Goal: Navigation & Orientation: Go to known website

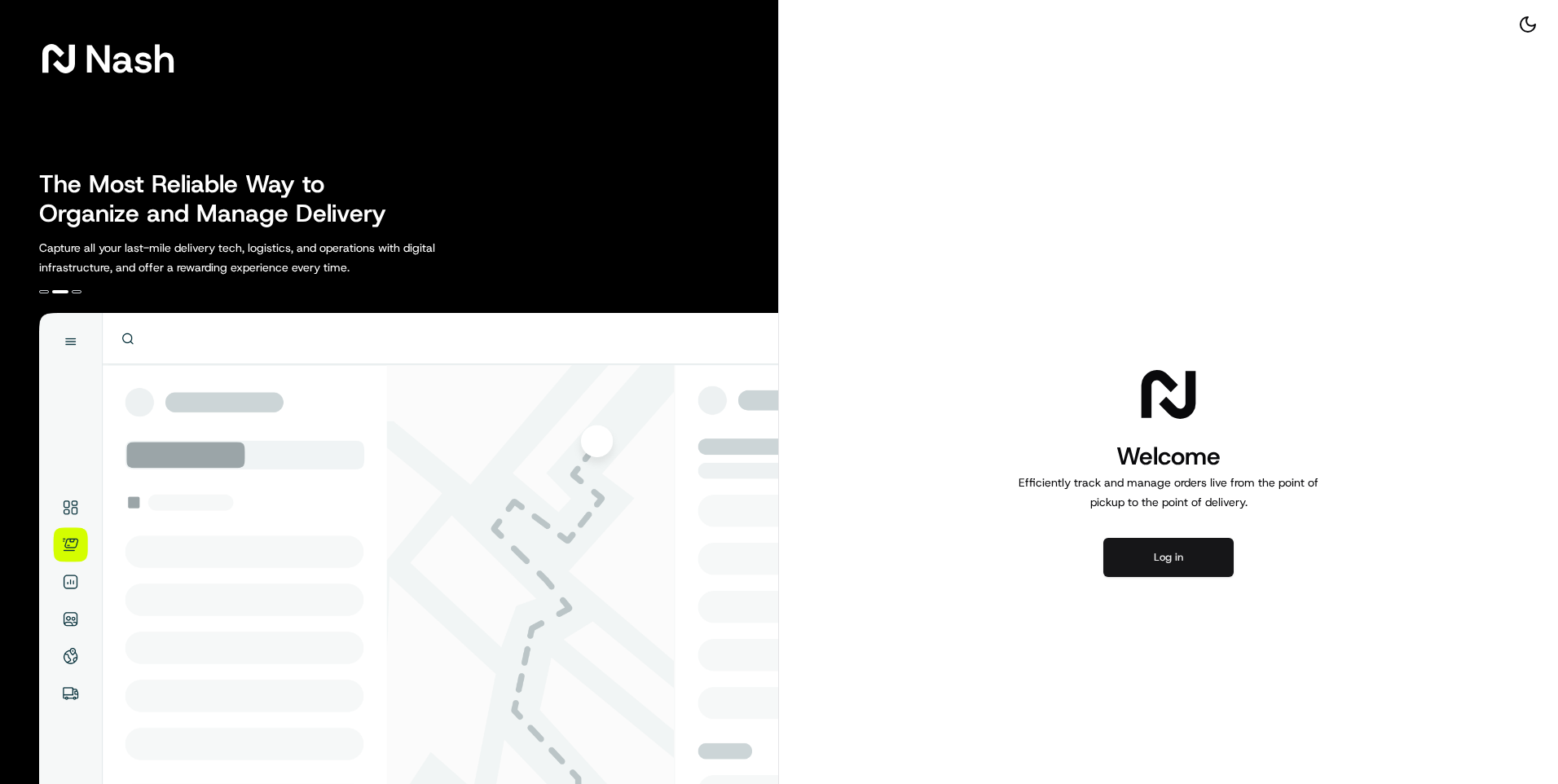
click at [1157, 564] on button "Log in" at bounding box center [1169, 557] width 130 height 39
